Goal: Information Seeking & Learning: Learn about a topic

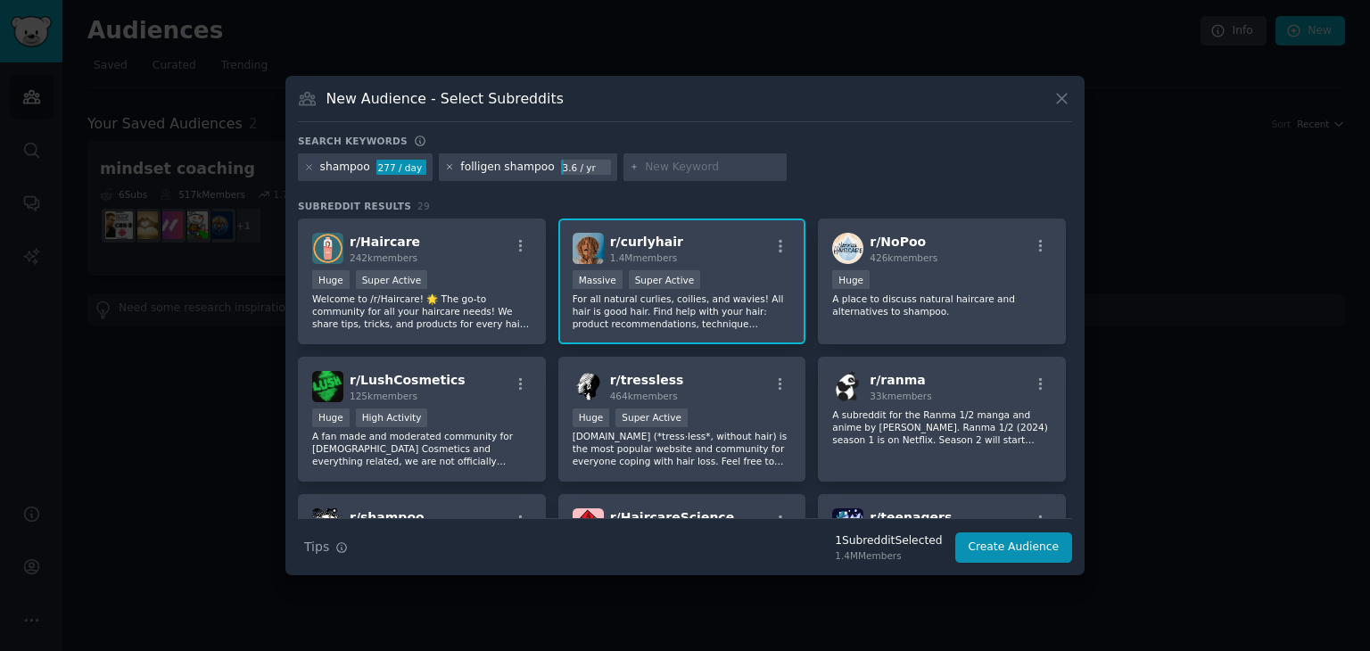
click at [446, 167] on icon at bounding box center [450, 167] width 10 height 10
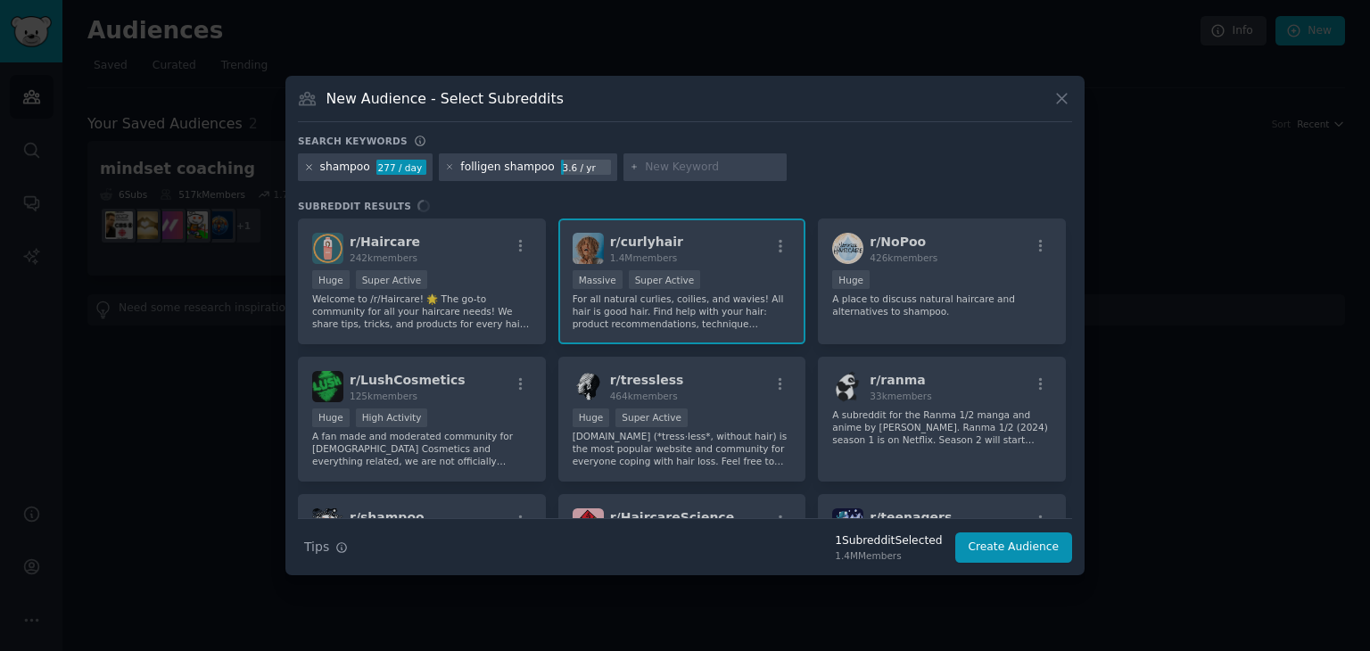
click at [307, 166] on icon at bounding box center [309, 167] width 10 height 10
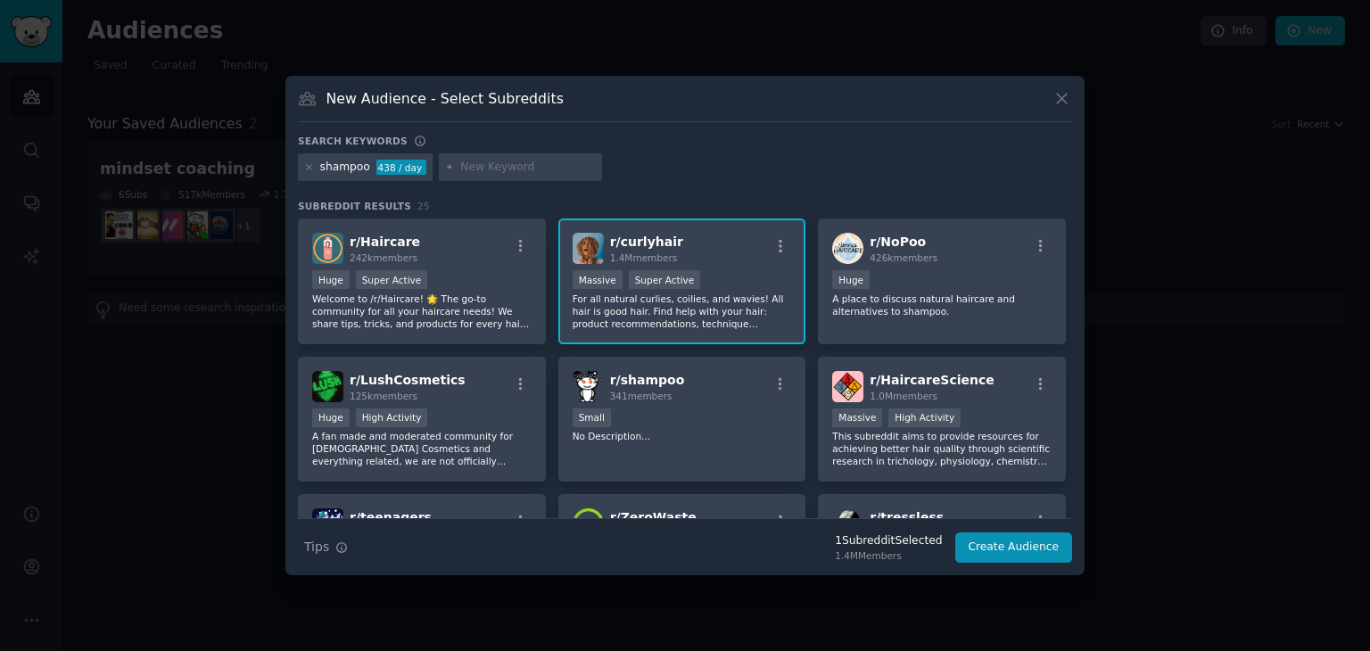
click at [517, 170] on input "text" at bounding box center [528, 168] width 136 height 16
click at [305, 167] on icon at bounding box center [309, 167] width 10 height 10
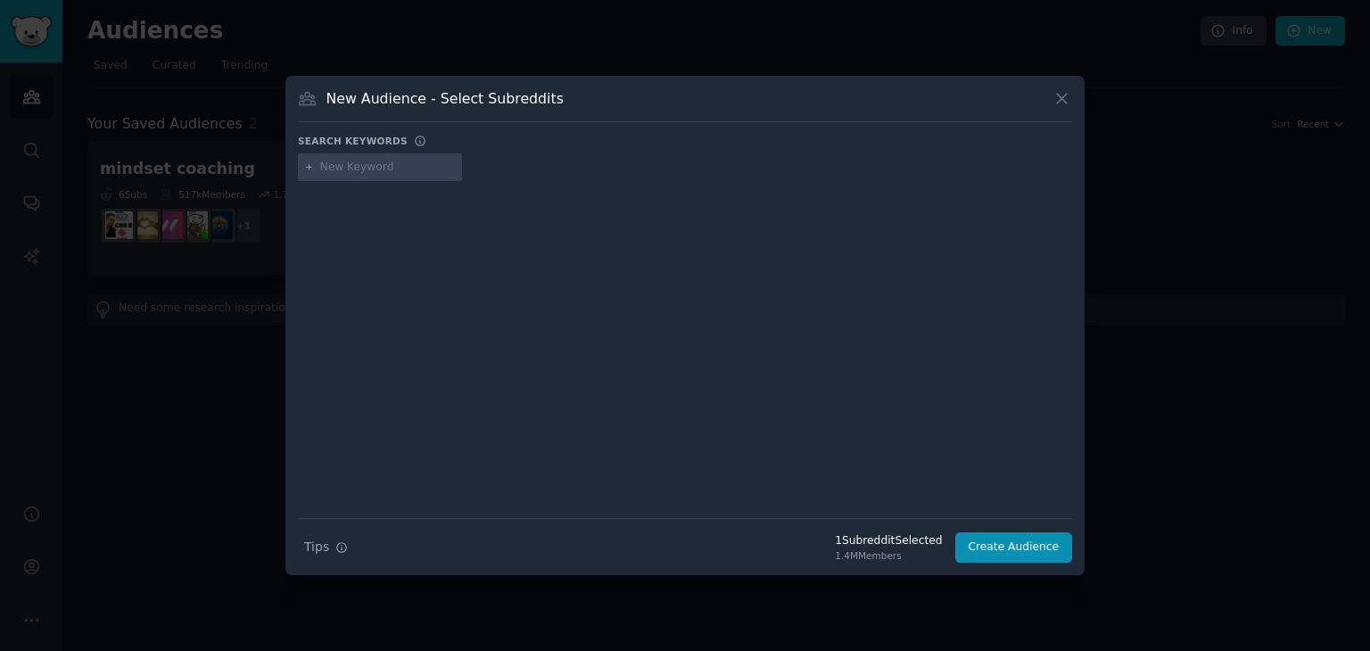
click at [332, 169] on input "text" at bounding box center [388, 168] width 136 height 16
type input "onlyfans"
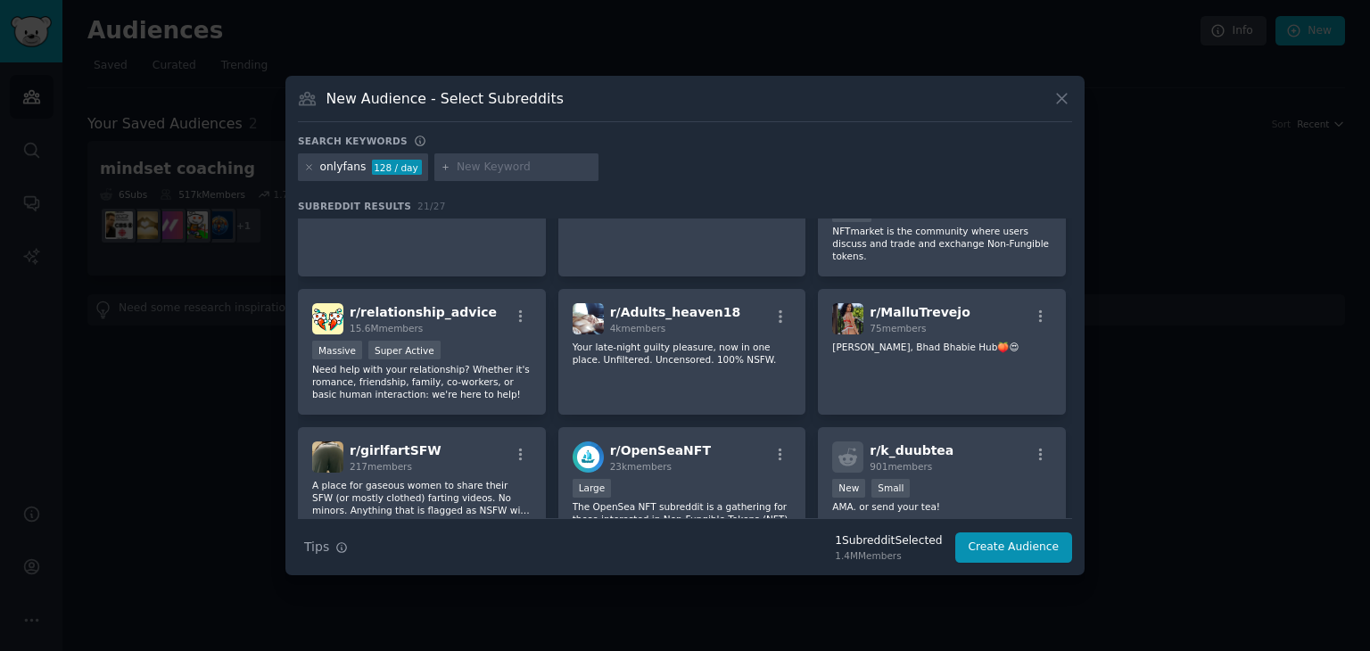
scroll to position [327, 0]
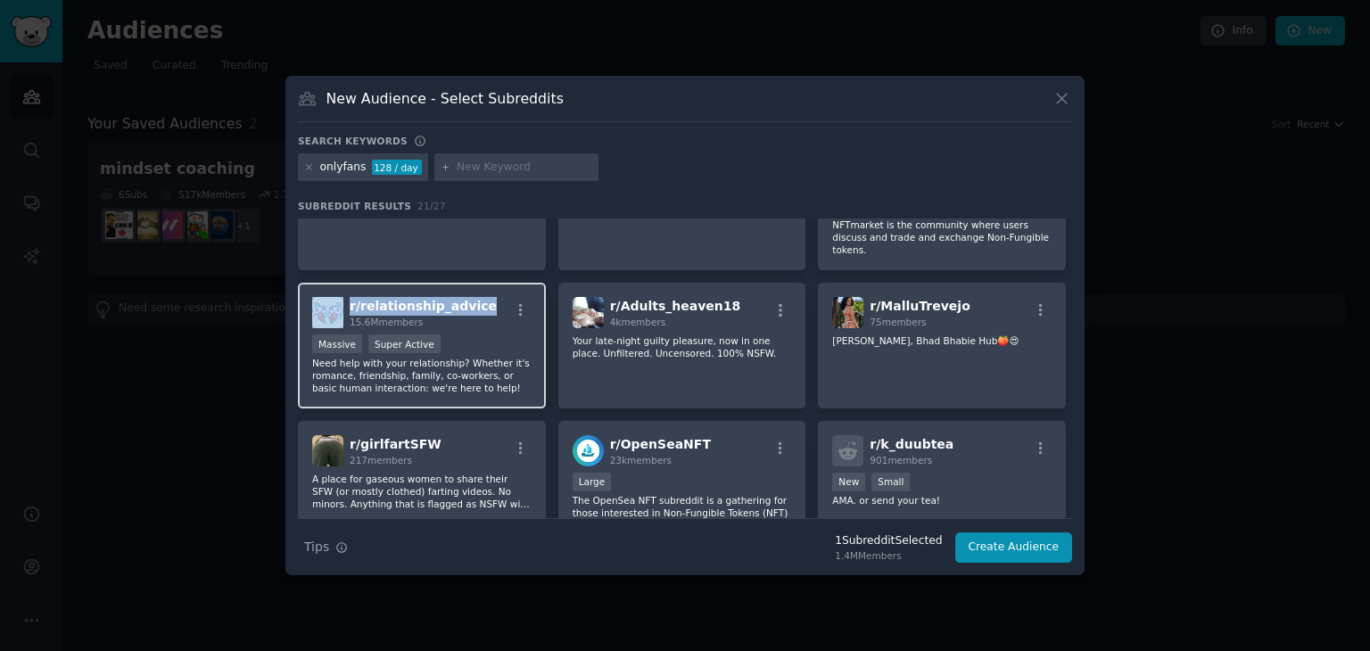
drag, startPoint x: 477, startPoint y: 286, endPoint x: 344, endPoint y: 290, distance: 132.9
click at [344, 297] on div "r/ relationship_advice 15.6M members" at bounding box center [421, 312] width 219 height 31
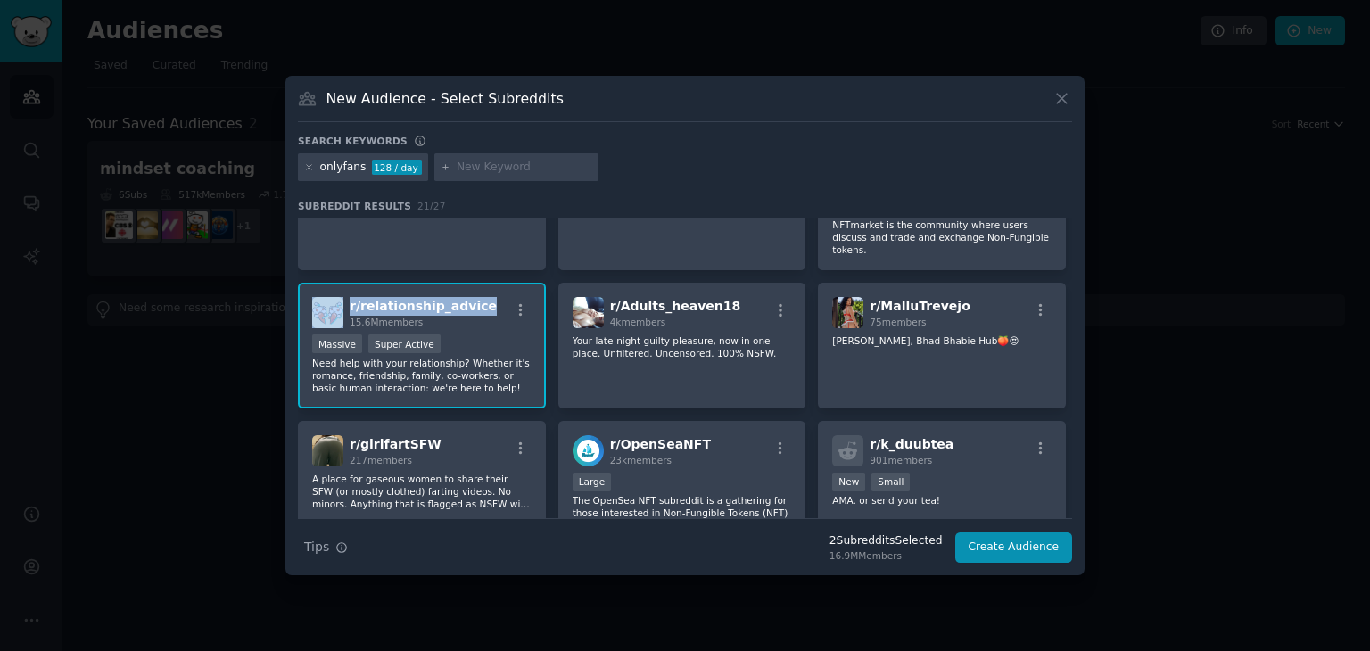
copy div "r/ relationship_advice"
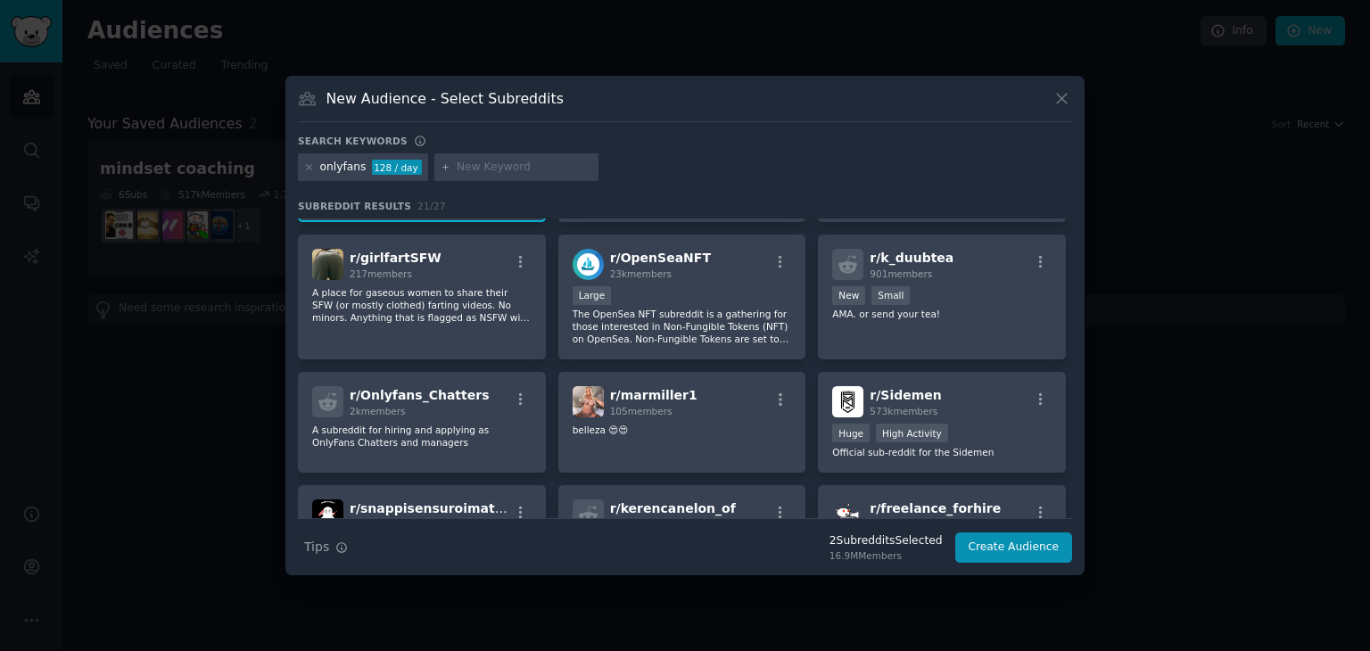
scroll to position [567, 0]
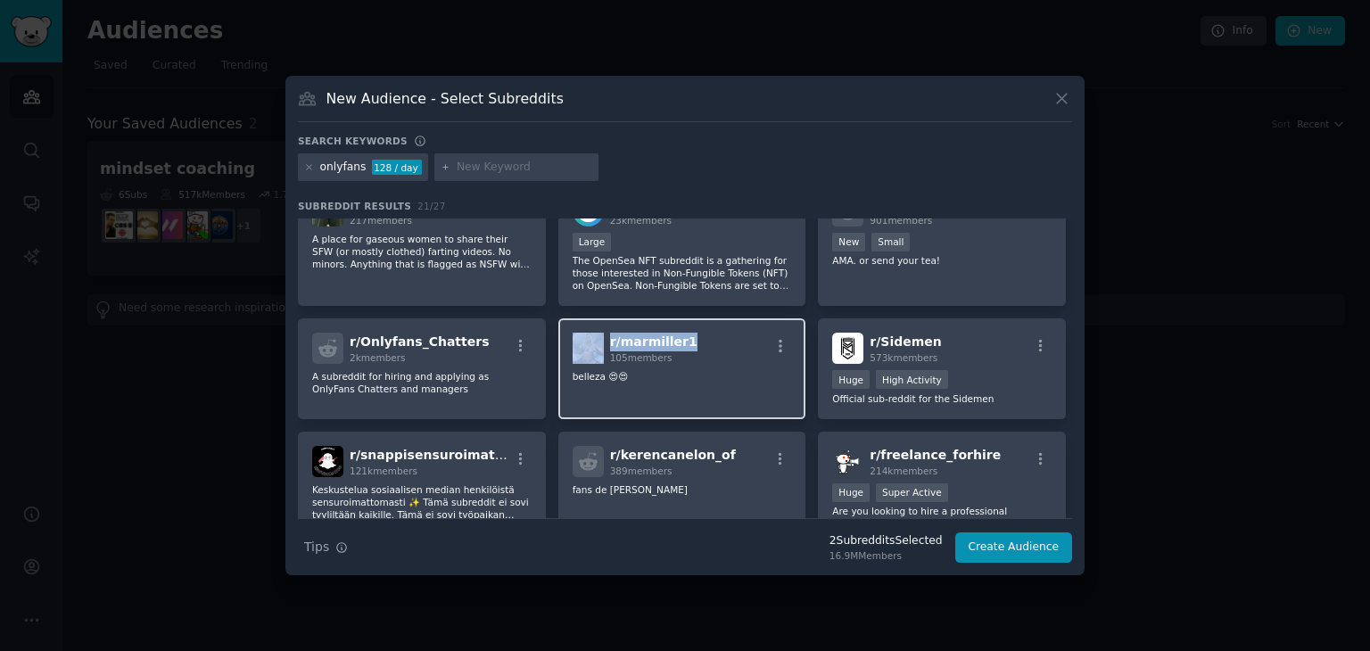
drag, startPoint x: 685, startPoint y: 317, endPoint x: 603, endPoint y: 329, distance: 83.0
click at [603, 333] on div "r/ marmiller1 105 members" at bounding box center [681, 348] width 219 height 31
copy div "r/ marmiller1"
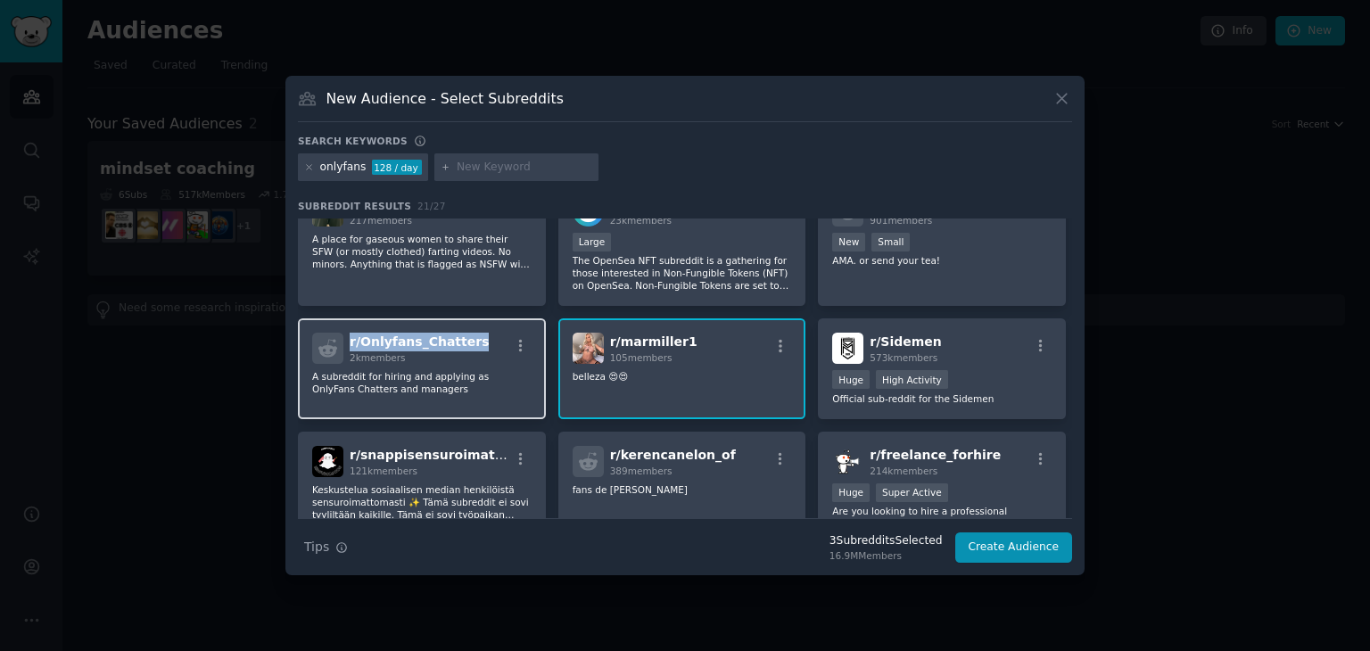
drag, startPoint x: 437, startPoint y: 313, endPoint x: 346, endPoint y: 325, distance: 91.7
click at [346, 333] on div "r/ Onlyfans_Chatters 2k members" at bounding box center [421, 348] width 219 height 31
copy span "r/ Onlyfans_Chatters"
click at [650, 172] on div "onlyfans 128 / day" at bounding box center [685, 170] width 774 height 35
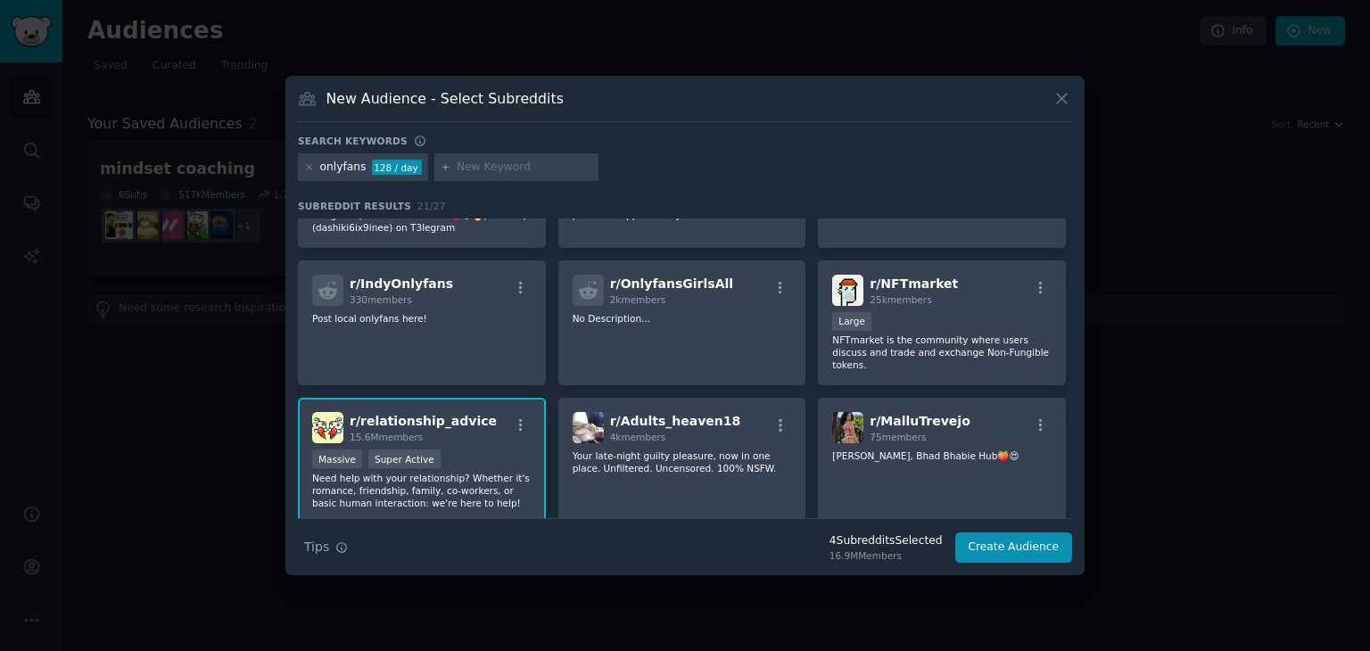
scroll to position [180, 0]
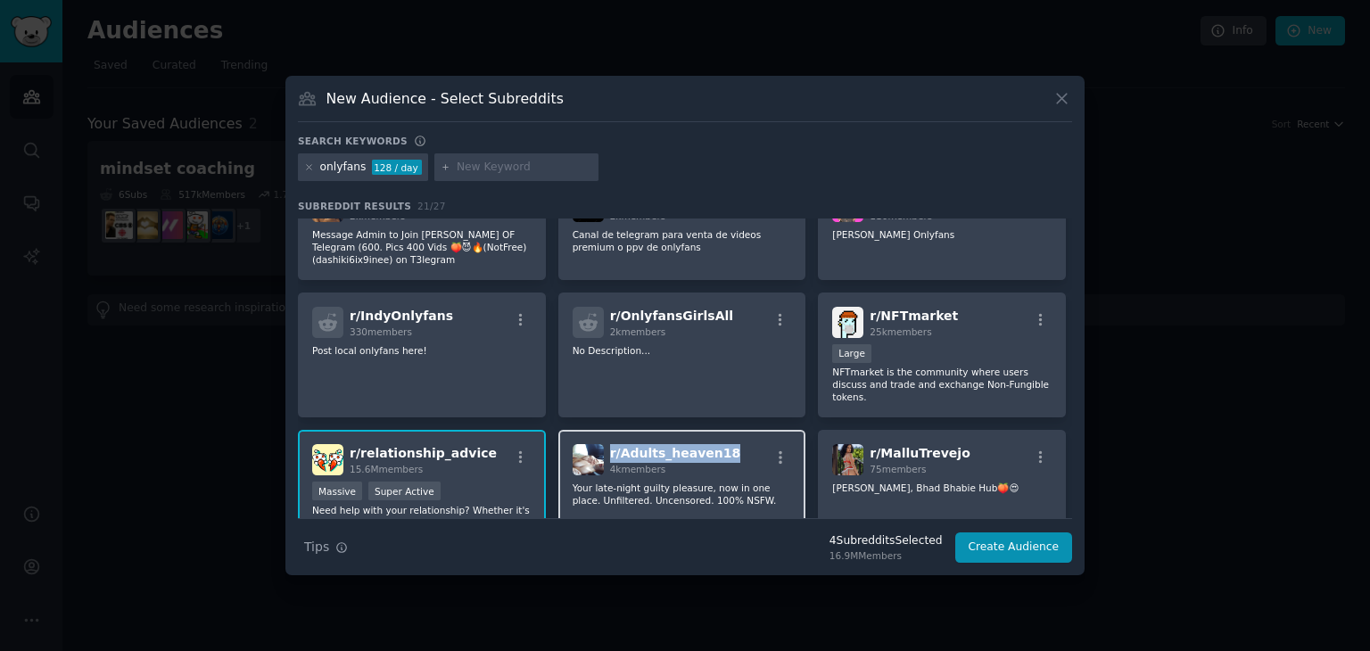
drag, startPoint x: 714, startPoint y: 432, endPoint x: 606, endPoint y: 440, distance: 108.1
click at [606, 444] on div "r/ Adults_heaven18 4k members" at bounding box center [681, 459] width 219 height 31
copy span "r/ Adults_heaven18"
click at [628, 146] on div "Search keywords" at bounding box center [685, 144] width 774 height 19
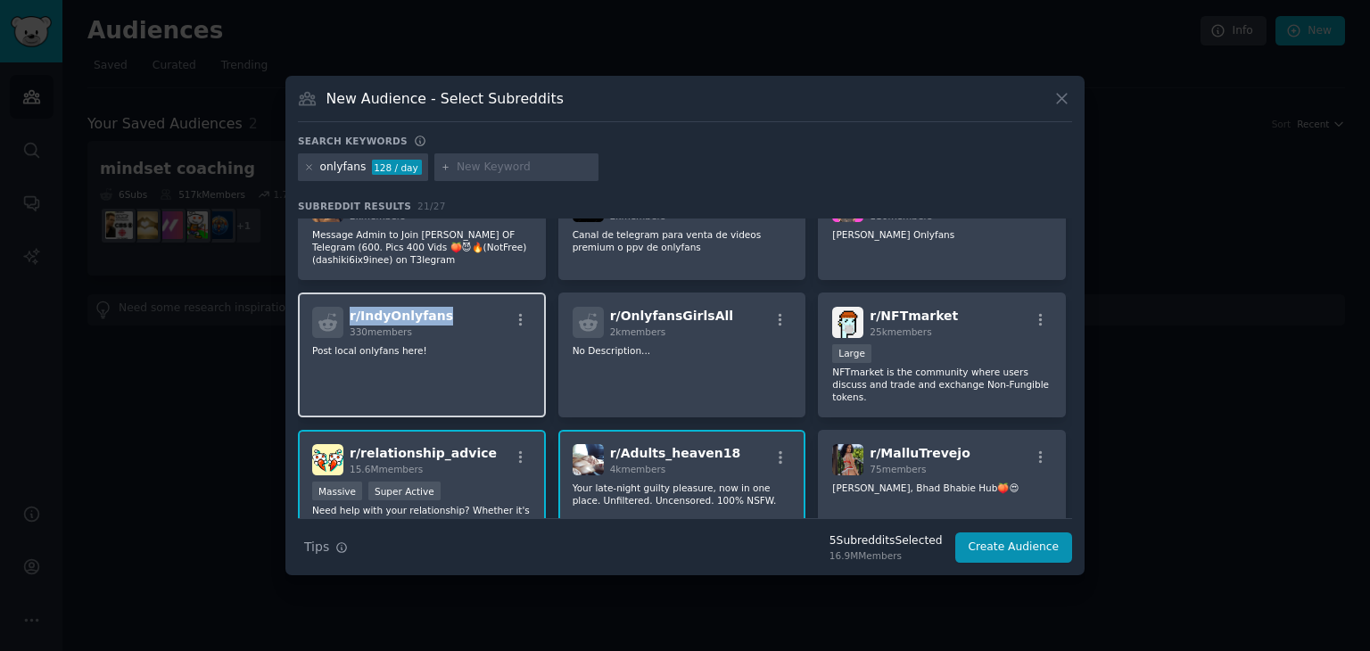
drag, startPoint x: 424, startPoint y: 308, endPoint x: 349, endPoint y: 309, distance: 75.8
click at [349, 309] on div "r/ IndyOnlyfans 330 members" at bounding box center [421, 322] width 219 height 31
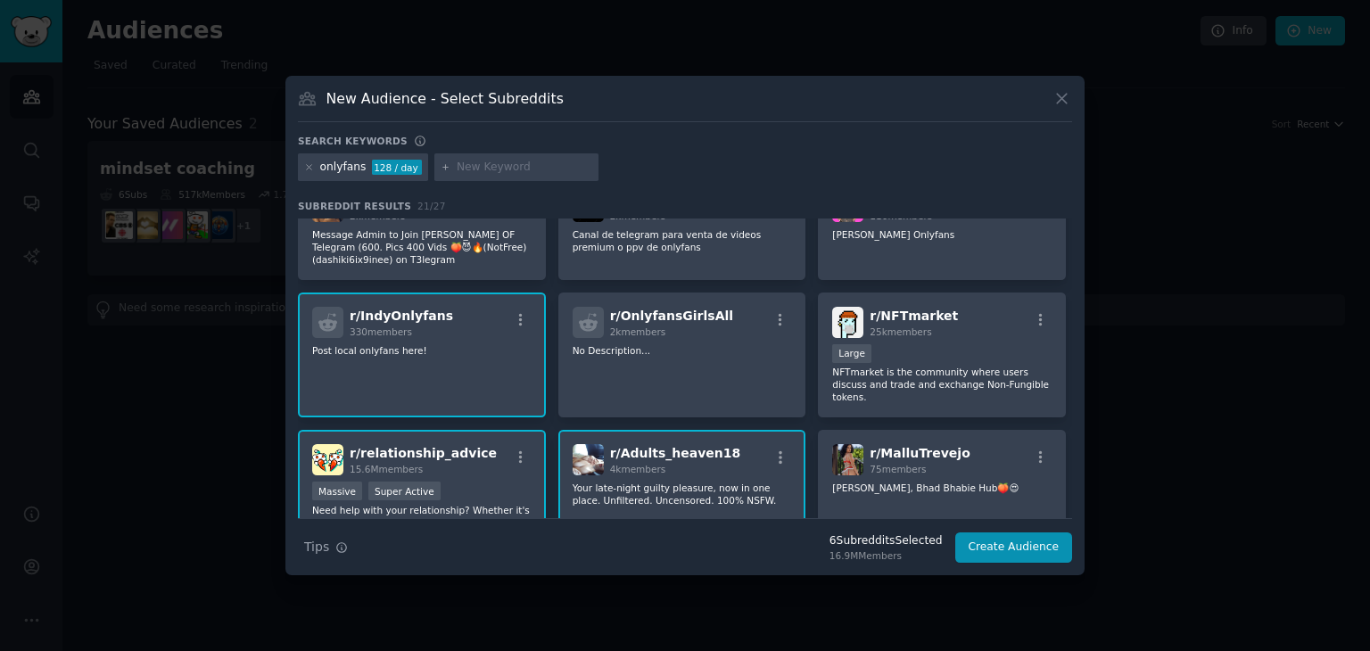
click at [679, 172] on div "onlyfans 128 / day" at bounding box center [685, 170] width 774 height 35
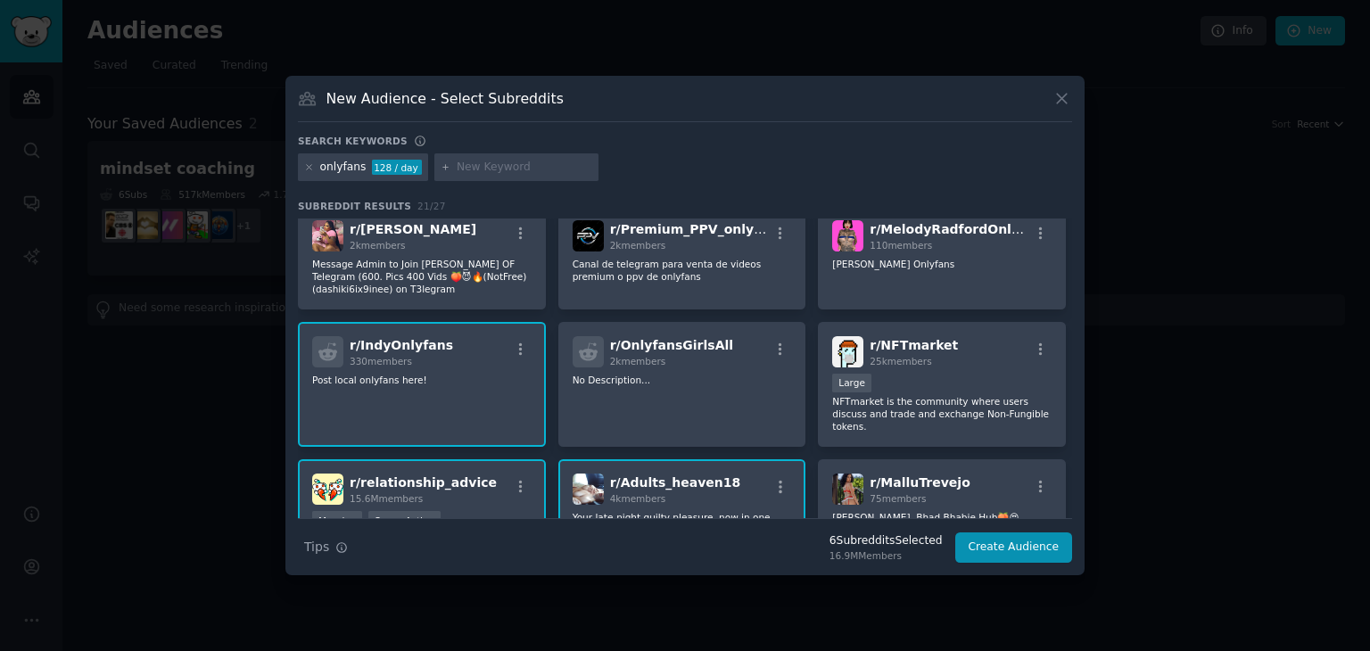
scroll to position [178, 0]
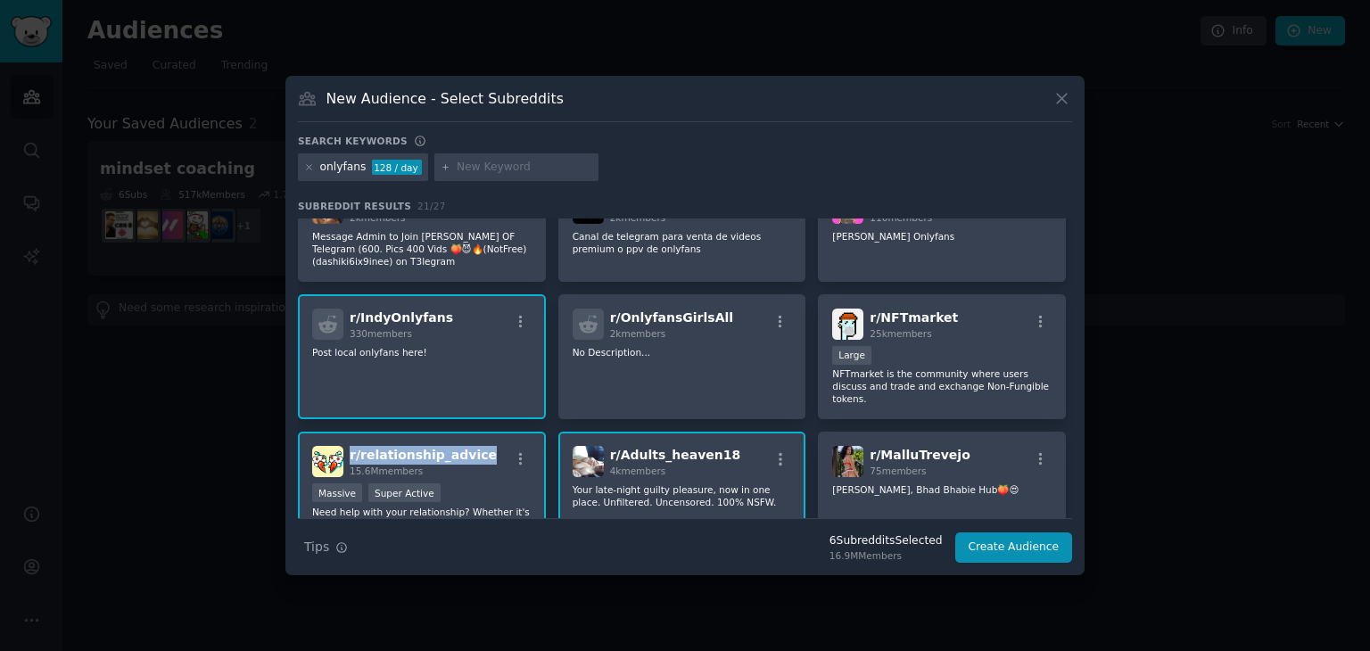
drag, startPoint x: 466, startPoint y: 438, endPoint x: 348, endPoint y: 443, distance: 118.7
click at [348, 446] on div "r/ relationship_advice 15.6M members" at bounding box center [421, 461] width 219 height 31
copy span "r/ relationship_advice"
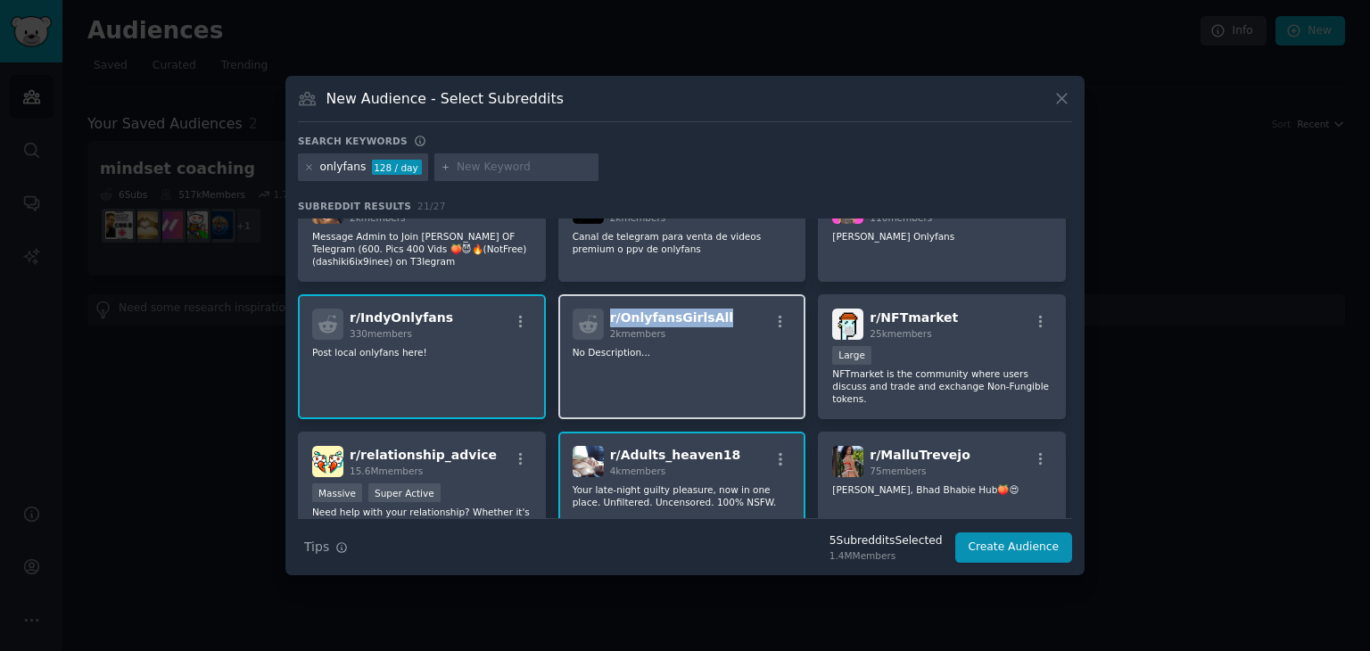
drag, startPoint x: 712, startPoint y: 312, endPoint x: 602, endPoint y: 315, distance: 110.6
click at [602, 315] on div "r/ OnlyfansGirlsAll 2k members" at bounding box center [681, 324] width 219 height 31
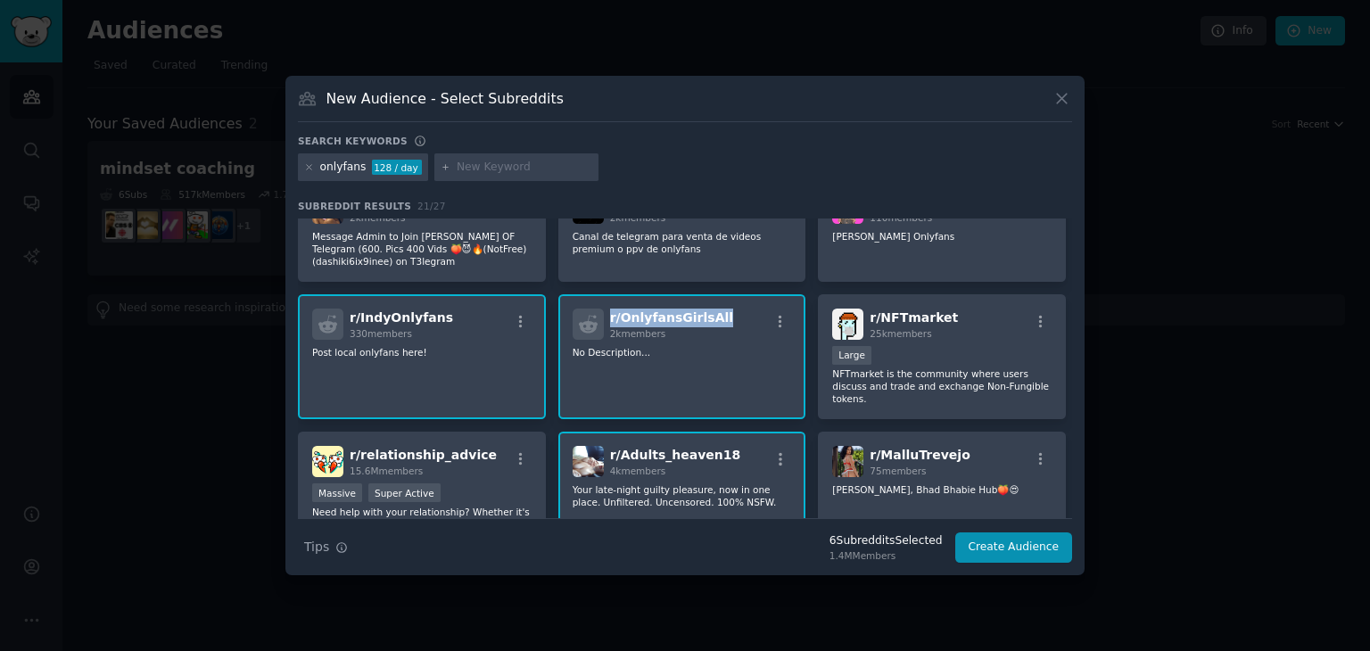
copy span "r/ OnlyfansGirlsAll"
